Goal: Information Seeking & Learning: Stay updated

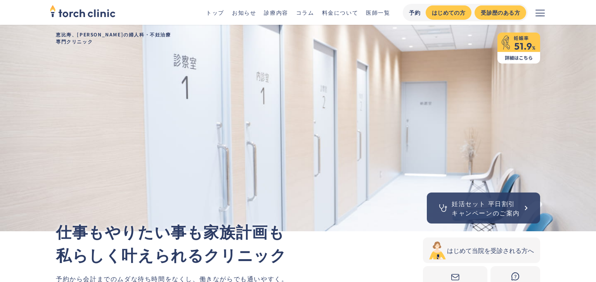
click at [251, 11] on link "お知らせ" at bounding box center [244, 13] width 24 height 8
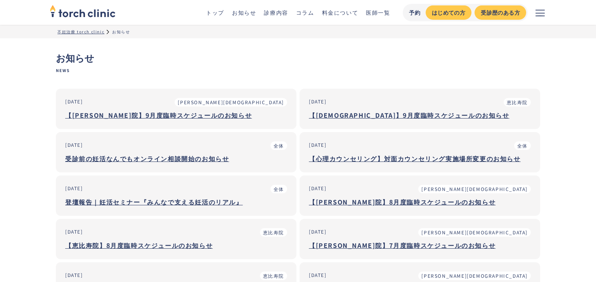
click at [165, 116] on div "【[PERSON_NAME]院】9月度臨時スケジュールのお知らせ" at bounding box center [176, 115] width 222 height 9
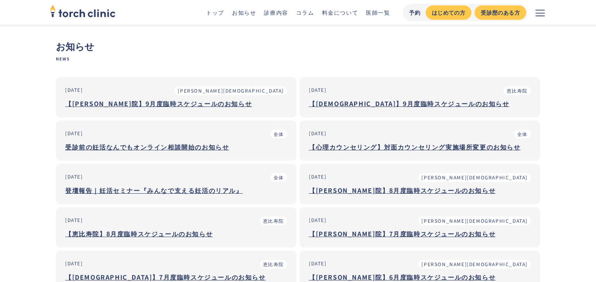
scroll to position [12, 0]
click at [347, 191] on div "【[PERSON_NAME]院】8月度臨時スケジュールのお知らせ" at bounding box center [420, 189] width 222 height 9
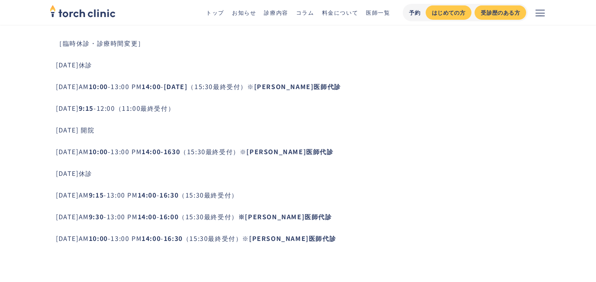
scroll to position [385, 0]
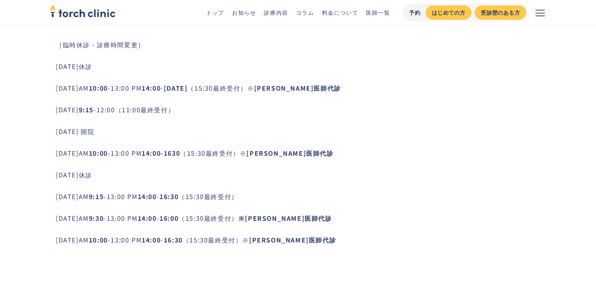
click at [250, 14] on link "お知らせ" at bounding box center [244, 13] width 24 height 8
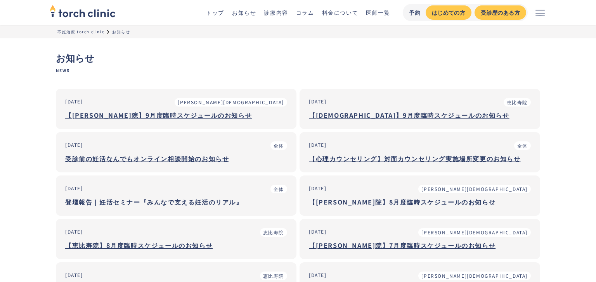
click at [161, 162] on div "受診前の妊活なんでもオンライン相談開始のお知らせ" at bounding box center [176, 158] width 222 height 9
